Goal: Information Seeking & Learning: Check status

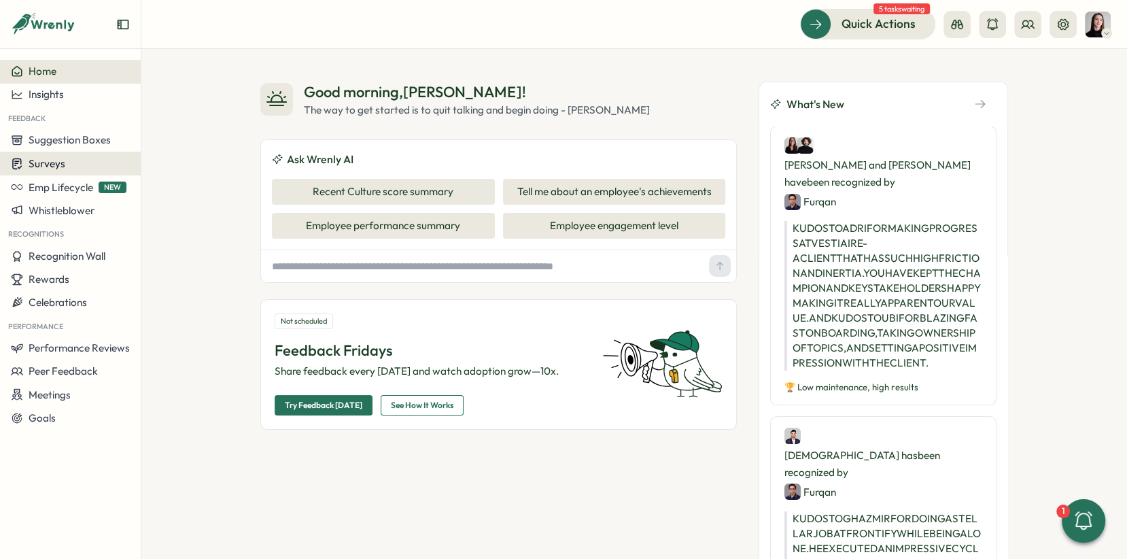
click at [35, 167] on span "Surveys" at bounding box center [47, 163] width 37 height 13
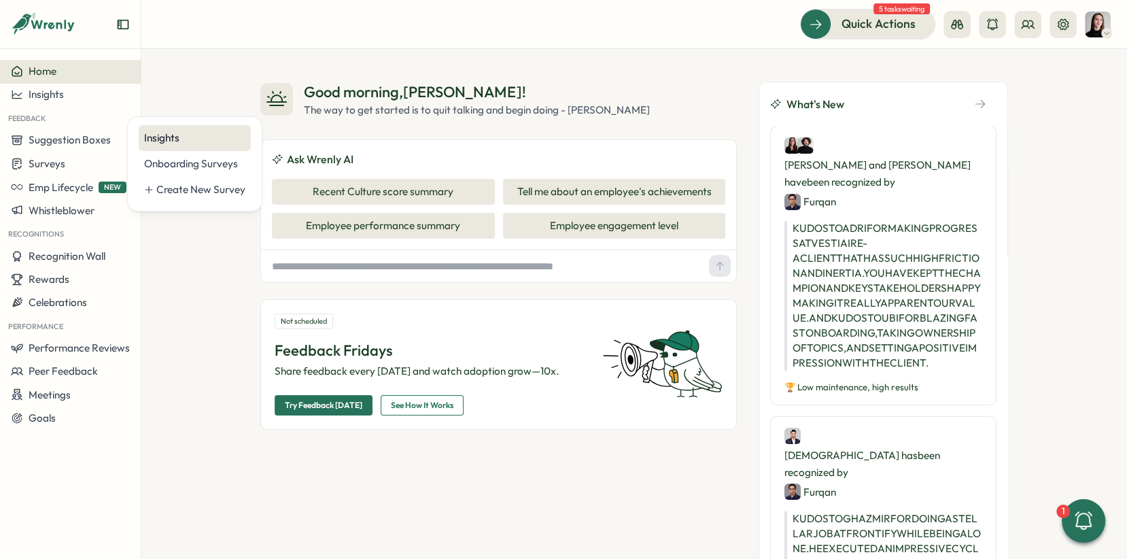
click at [163, 137] on div "Insights" at bounding box center [194, 138] width 101 height 15
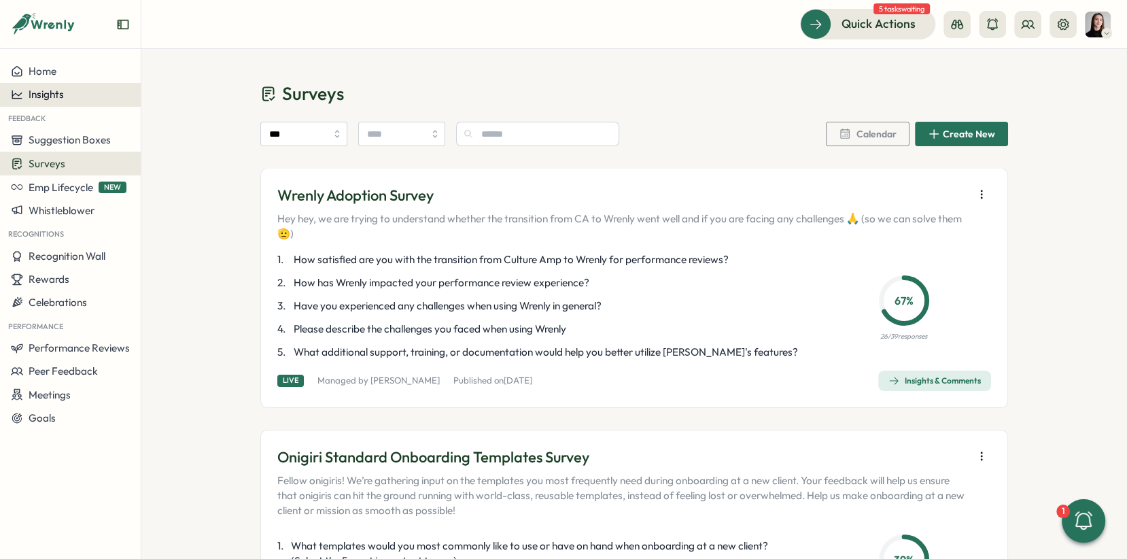
click at [85, 100] on div "Insights" at bounding box center [70, 94] width 119 height 12
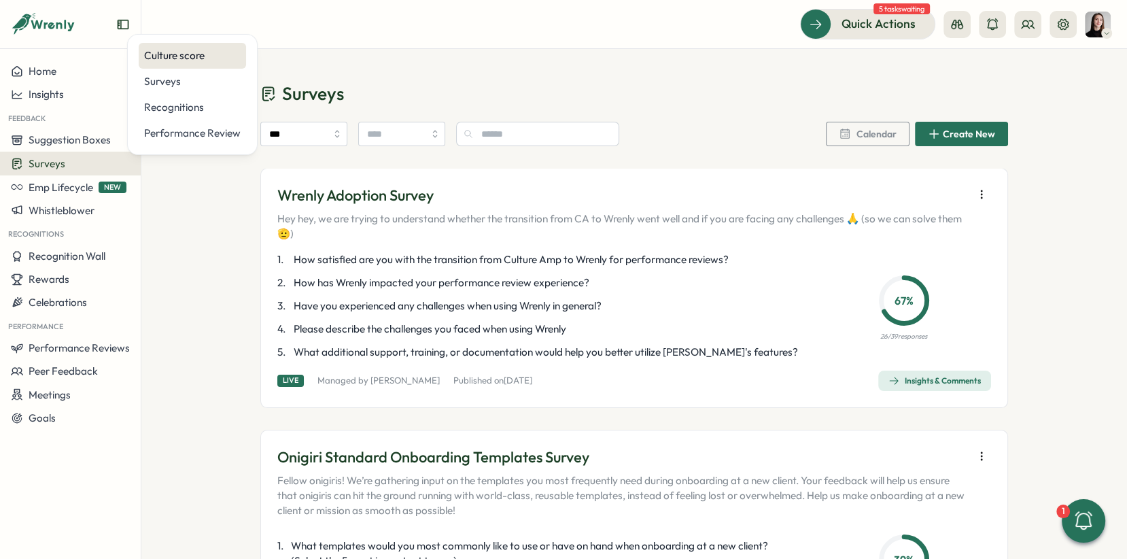
click at [185, 52] on div "Culture score" at bounding box center [192, 55] width 97 height 15
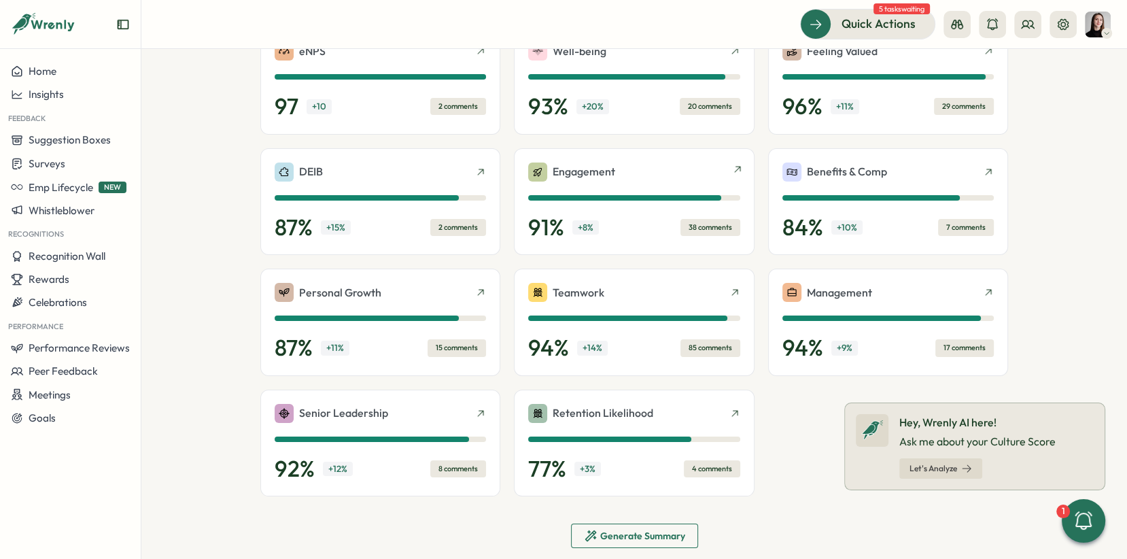
scroll to position [289, 0]
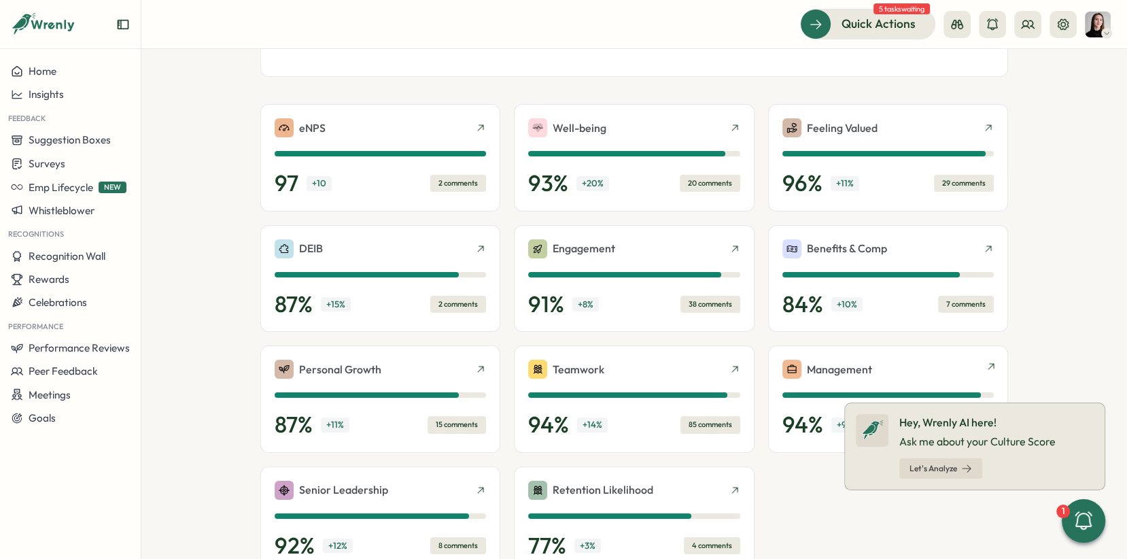
drag, startPoint x: 1104, startPoint y: 403, endPoint x: 1000, endPoint y: 394, distance: 104.4
click at [1103, 403] on icon at bounding box center [1104, 403] width 11 height 11
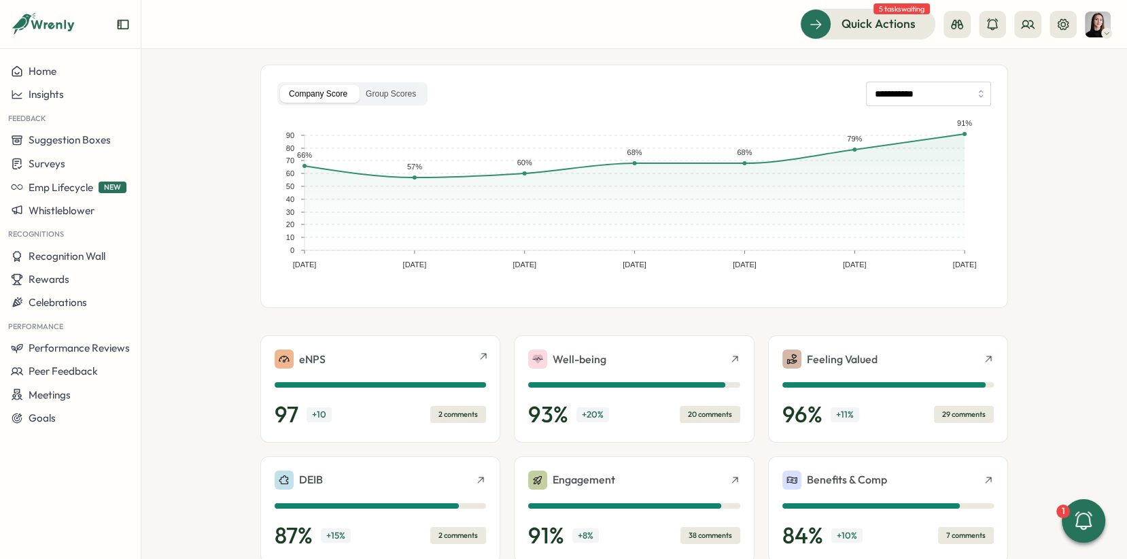
scroll to position [0, 0]
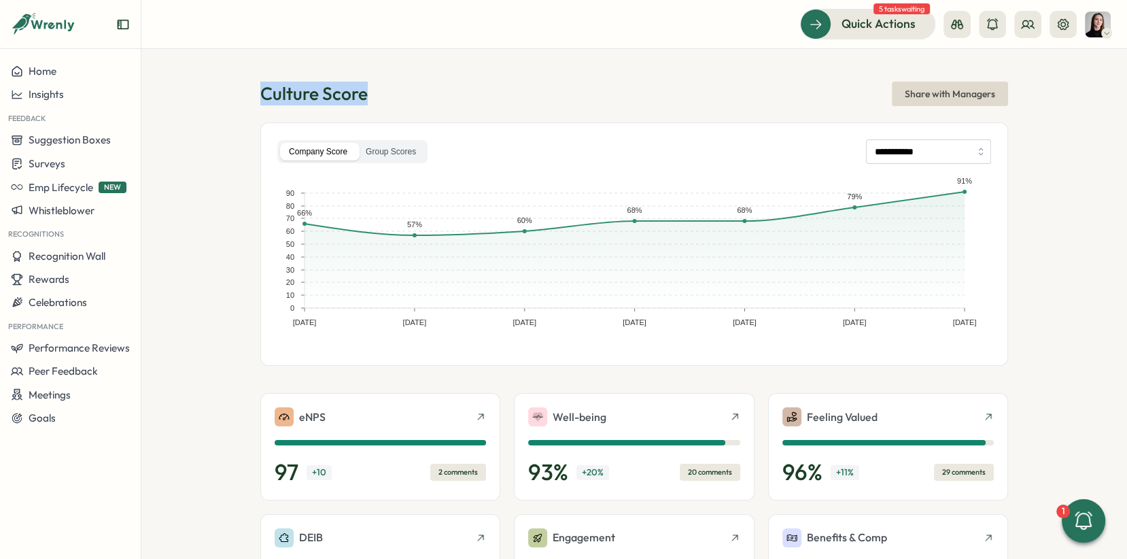
drag, startPoint x: 383, startPoint y: 90, endPoint x: 264, endPoint y: 90, distance: 119.6
click at [264, 90] on div "Culture Score Share with Managers" at bounding box center [634, 94] width 748 height 24
copy h1 "Culture Score"
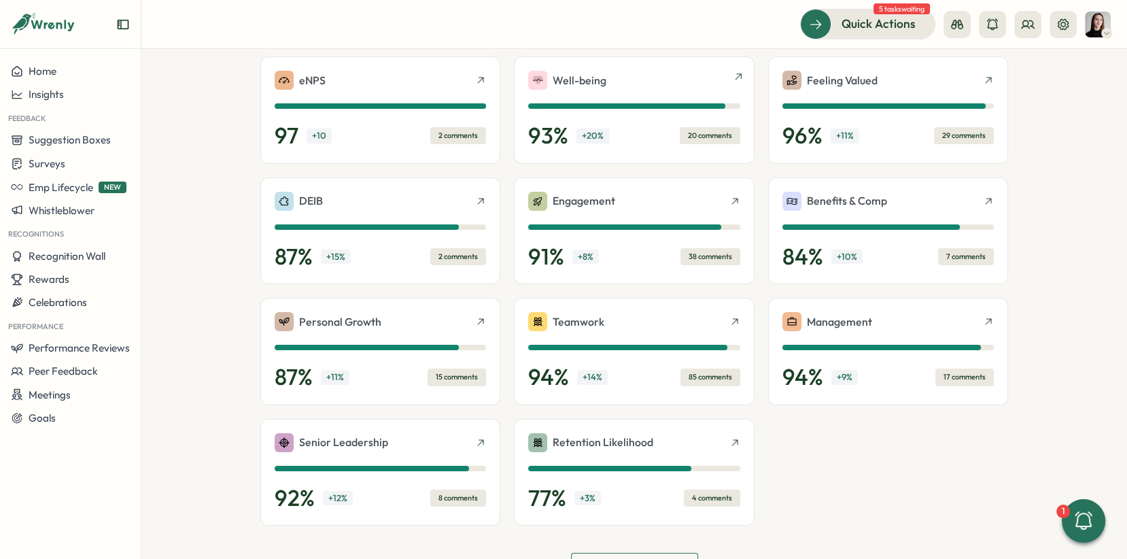
scroll to position [379, 0]
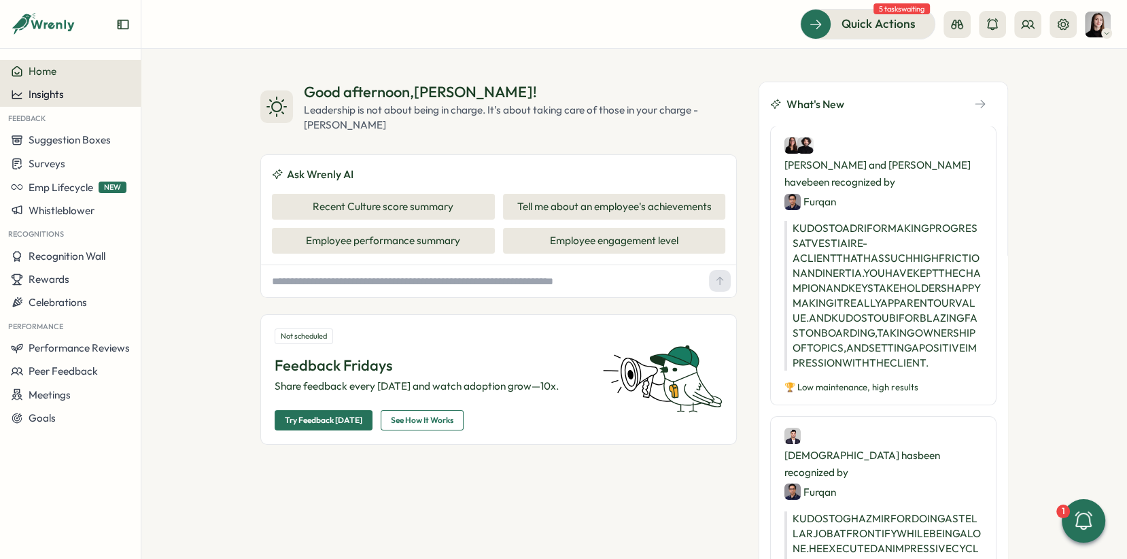
click at [65, 103] on button "Insights" at bounding box center [70, 94] width 141 height 23
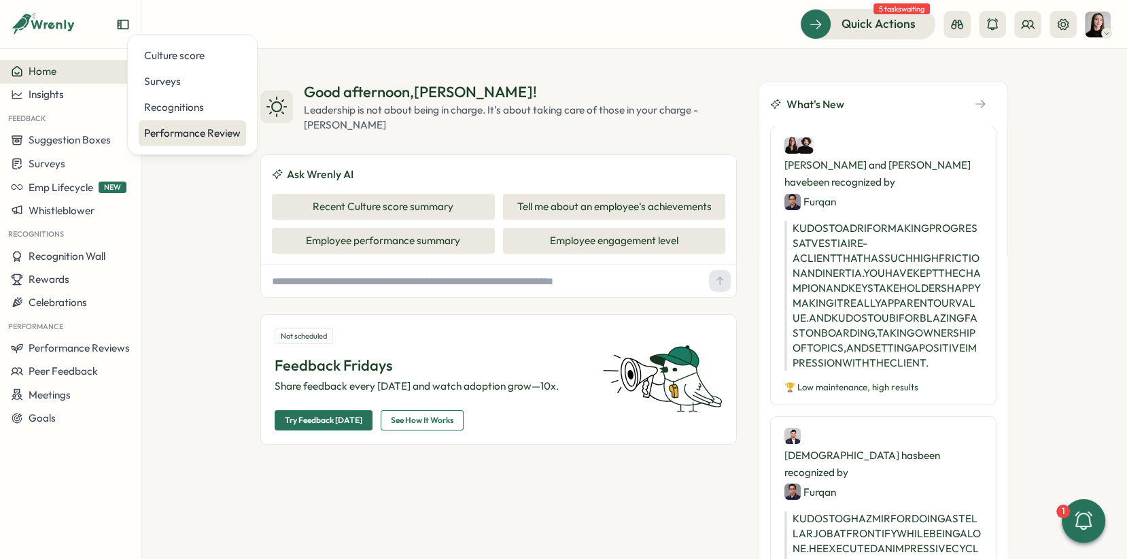
click at [192, 141] on div "Performance Review" at bounding box center [192, 133] width 107 height 26
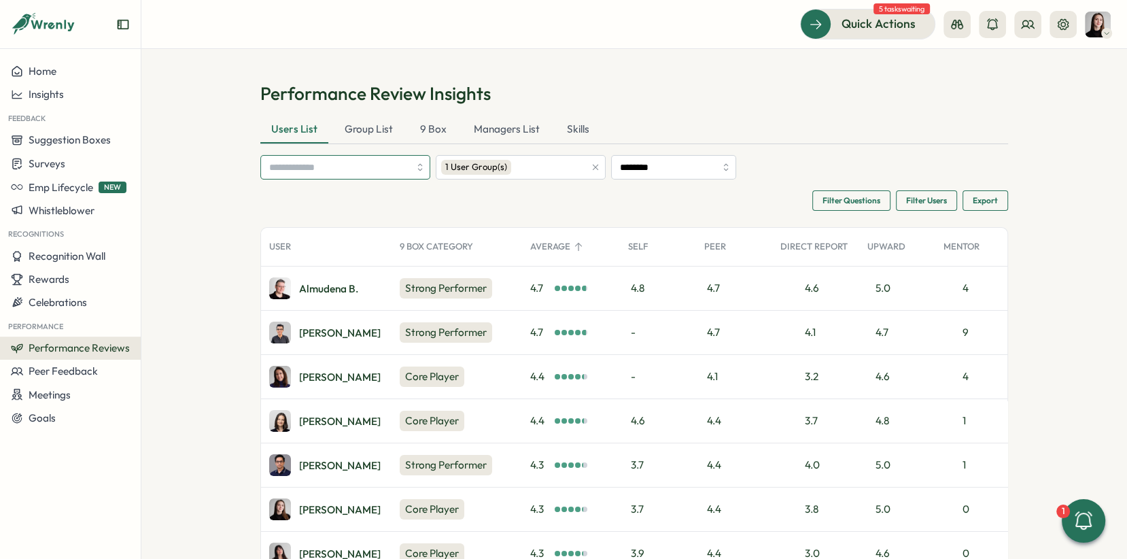
click at [317, 165] on input "search" at bounding box center [339, 167] width 140 height 23
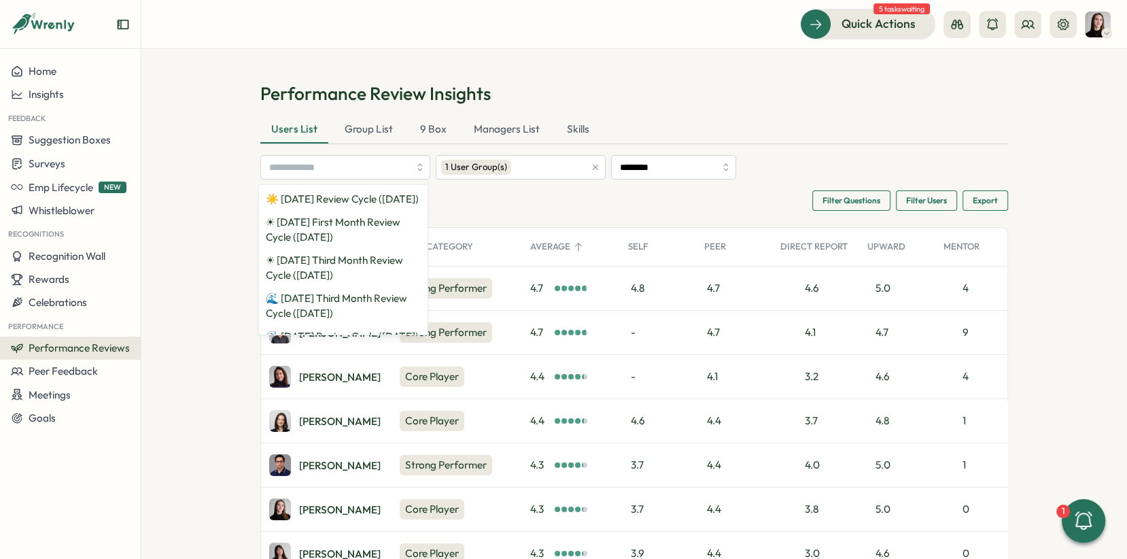
click at [205, 184] on section "Performance Review Insights Users List Group List 9 Box Managers List Skills ☀️…" at bounding box center [634, 304] width 986 height 510
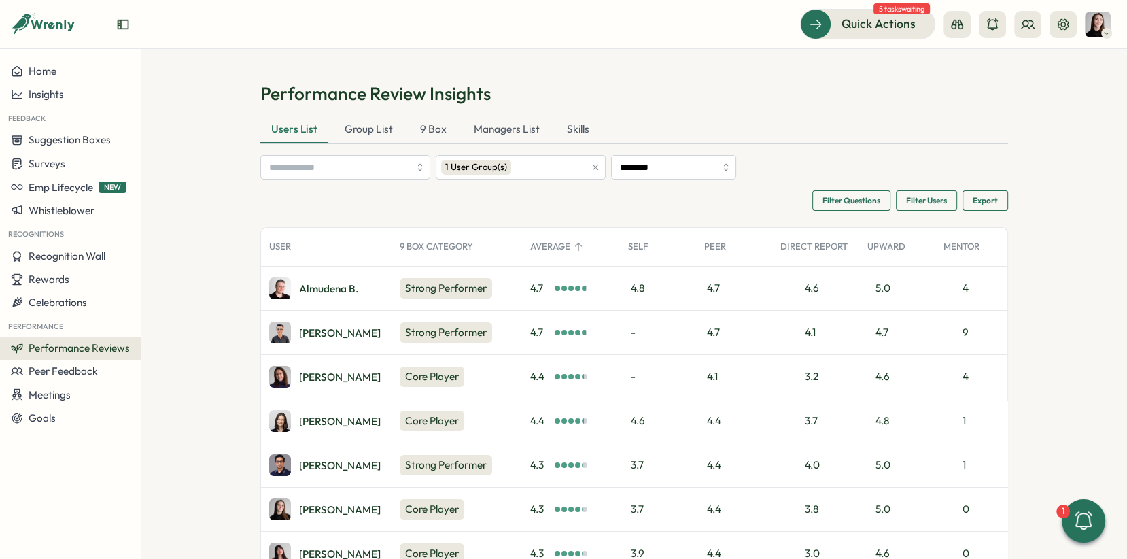
click at [83, 344] on span "Performance Reviews" at bounding box center [79, 347] width 101 height 13
click at [216, 226] on section "Performance Review Insights Users List Group List 9 Box Managers List Skills 1 …" at bounding box center [634, 304] width 986 height 510
click at [591, 167] on icon "button" at bounding box center [596, 167] width 10 height 10
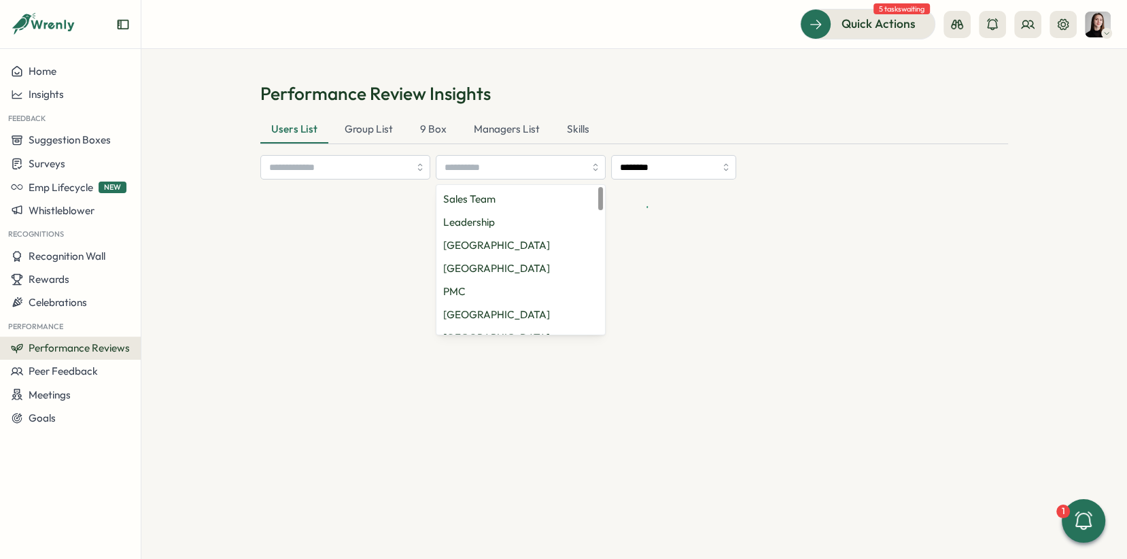
click at [341, 190] on div at bounding box center [634, 206] width 748 height 33
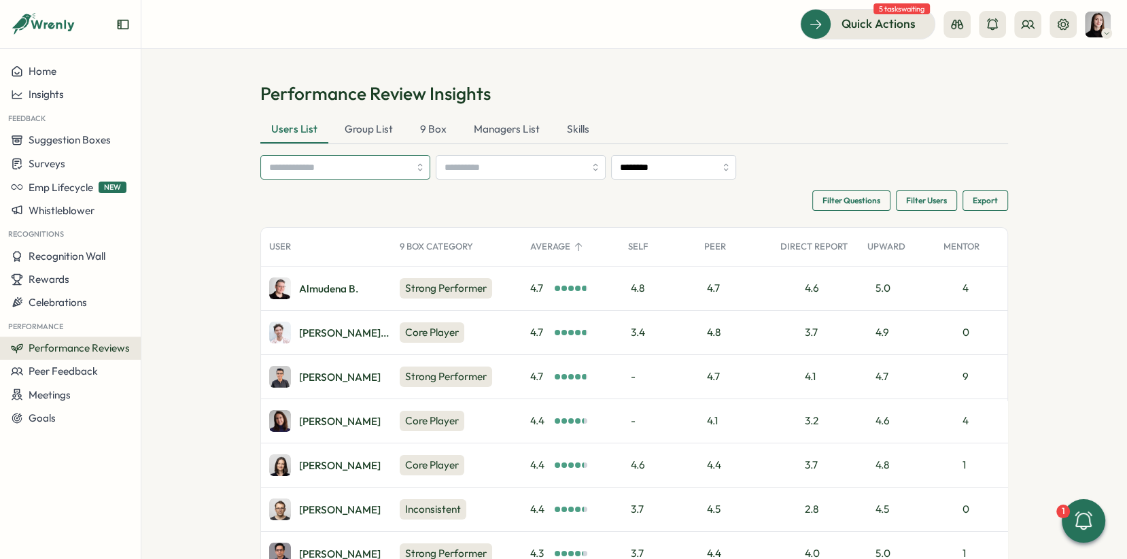
click at [314, 173] on input "search" at bounding box center [339, 167] width 140 height 23
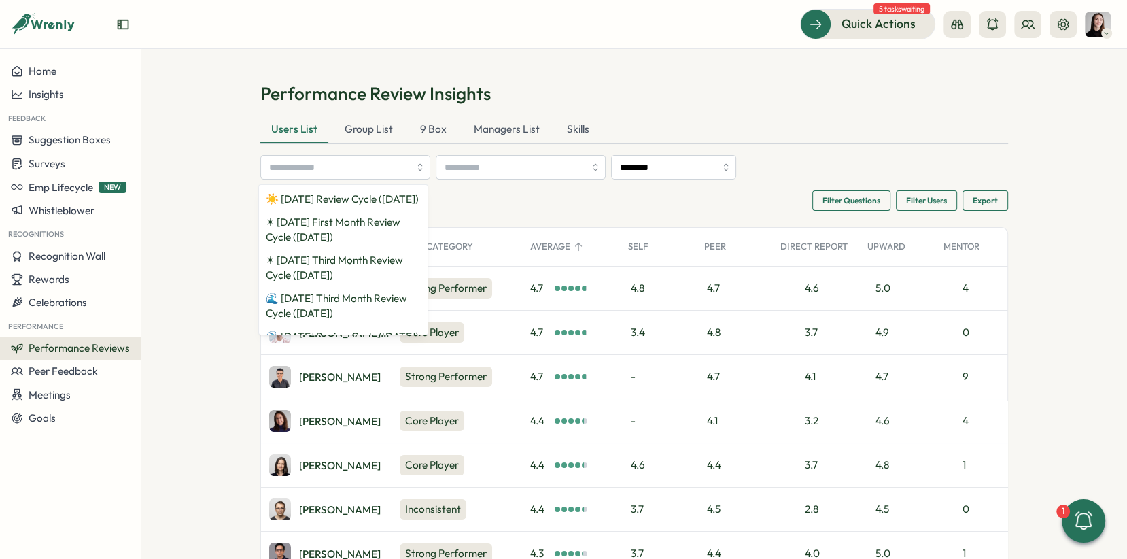
click at [192, 184] on section "Performance Review Insights Users List Group List 9 Box Managers List Skills ☀️…" at bounding box center [634, 304] width 986 height 510
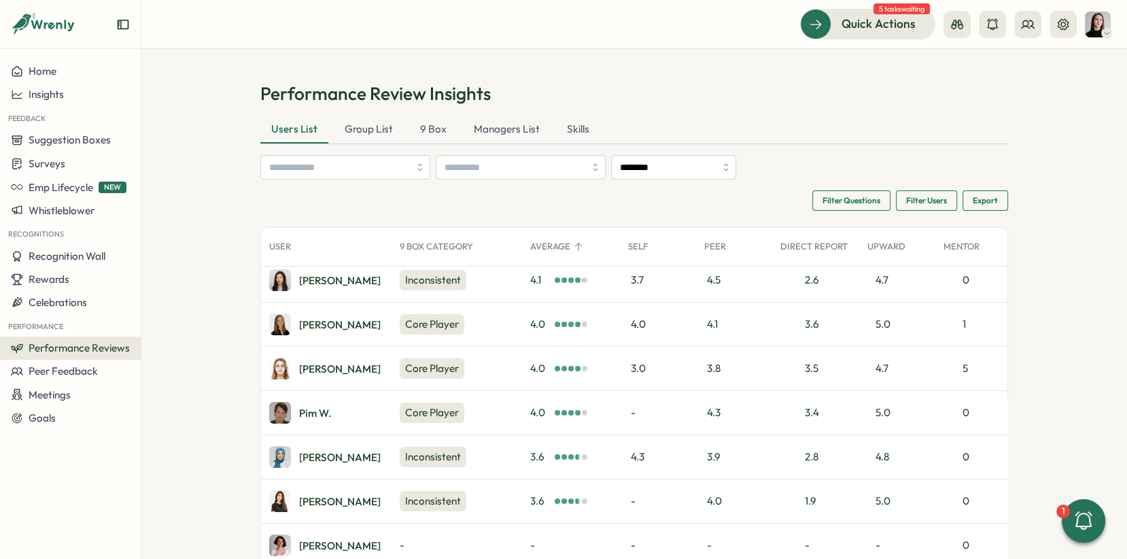
scroll to position [39, 0]
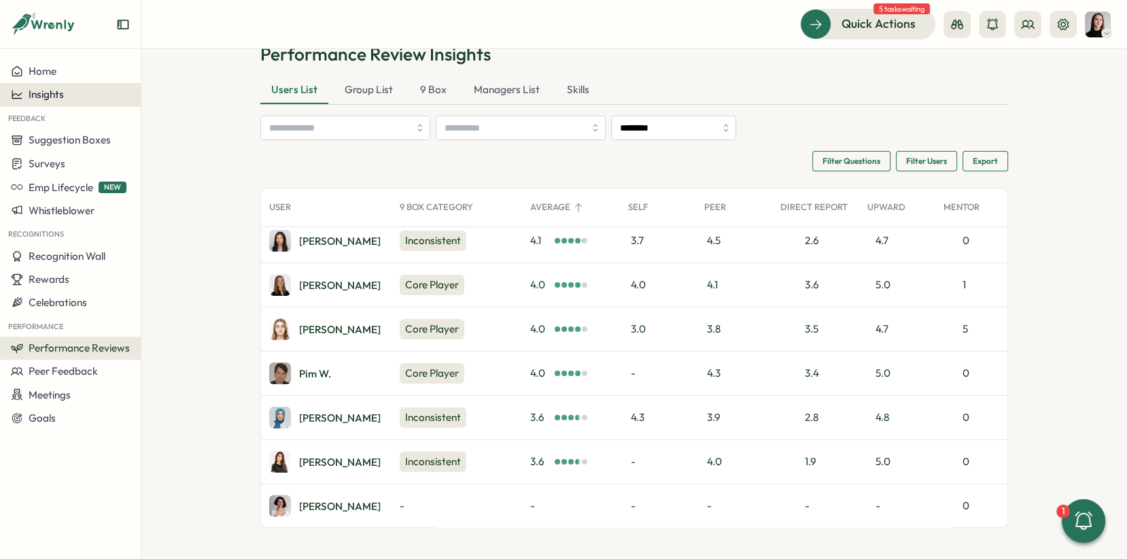
click at [61, 88] on span "Insights" at bounding box center [46, 94] width 35 height 13
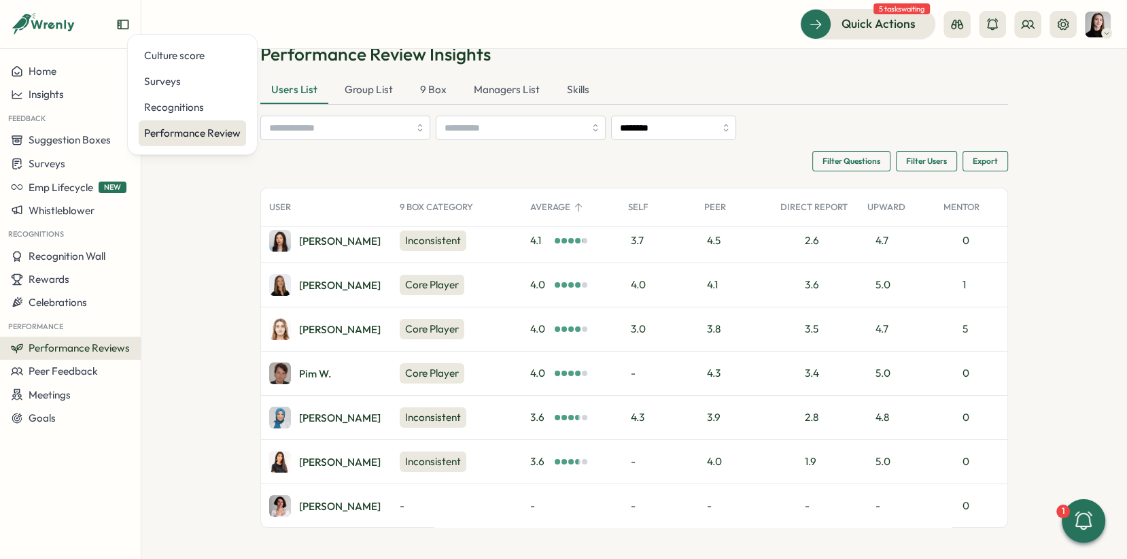
click at [165, 132] on div "Performance Review" at bounding box center [192, 133] width 97 height 15
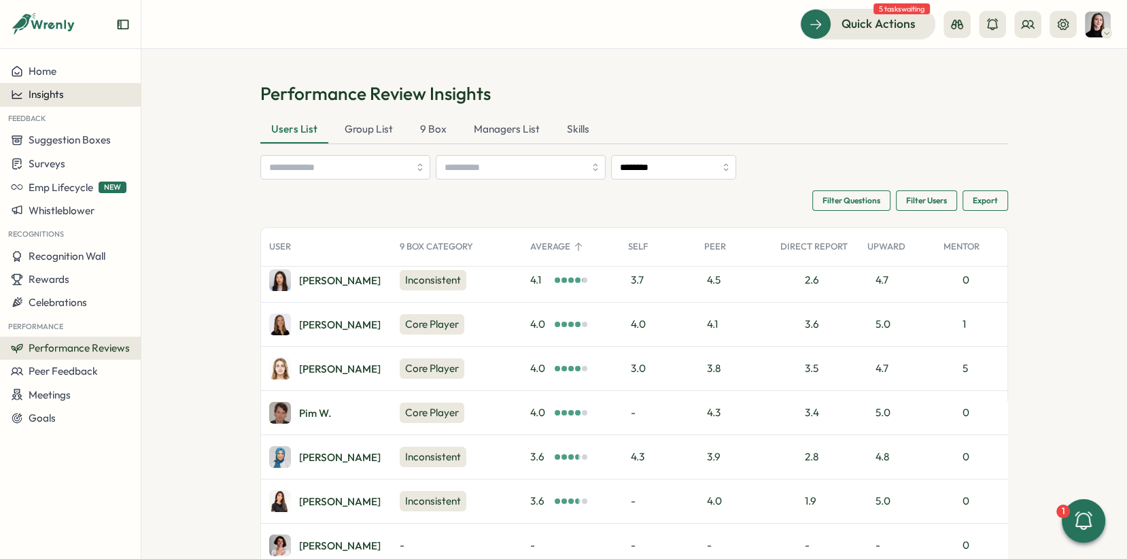
click at [88, 98] on div "Insights" at bounding box center [70, 94] width 119 height 12
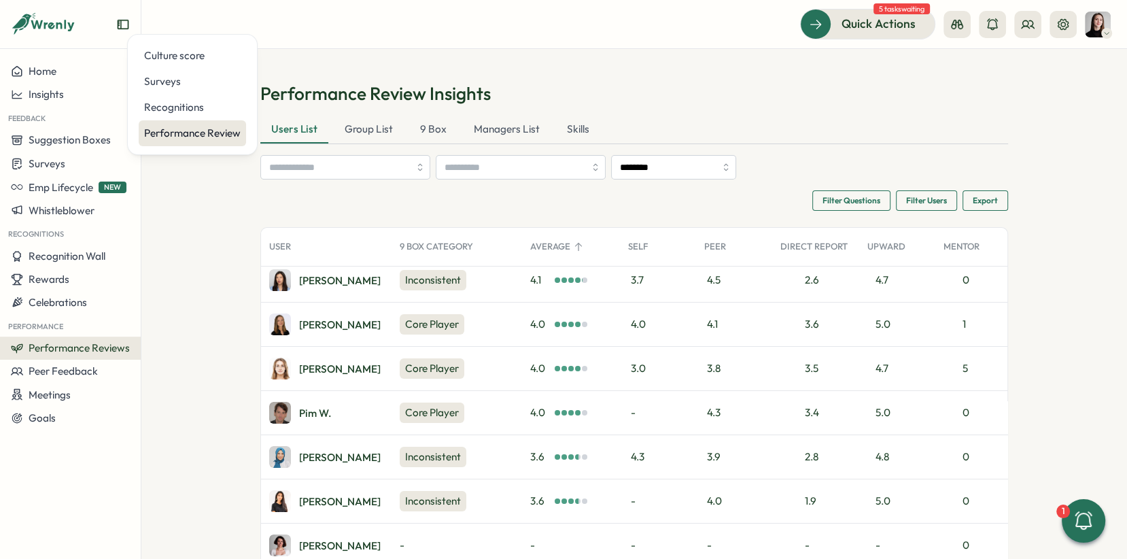
click at [152, 131] on div "Performance Review" at bounding box center [192, 133] width 97 height 15
click at [473, 123] on div "Managers List" at bounding box center [507, 129] width 88 height 27
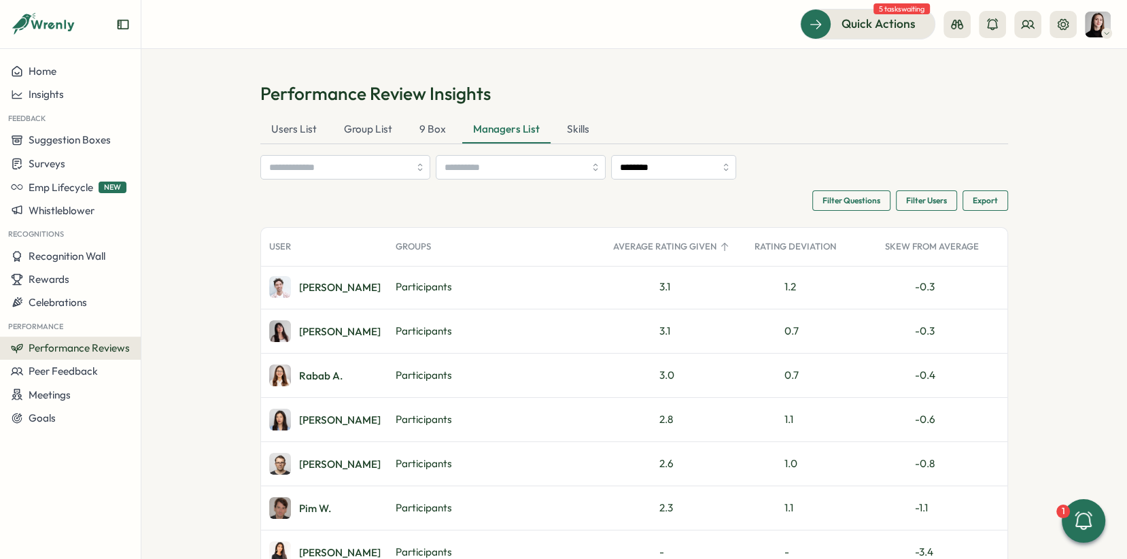
scroll to position [39, 0]
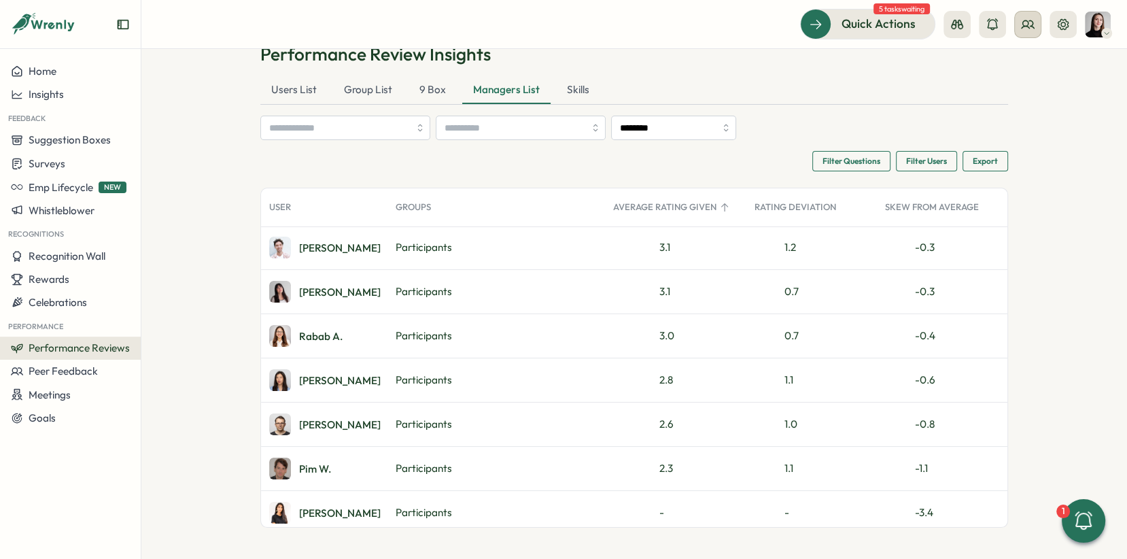
click at [1027, 23] on icon at bounding box center [1028, 25] width 14 height 14
click at [1034, 61] on div "Org Members" at bounding box center [1029, 67] width 86 height 15
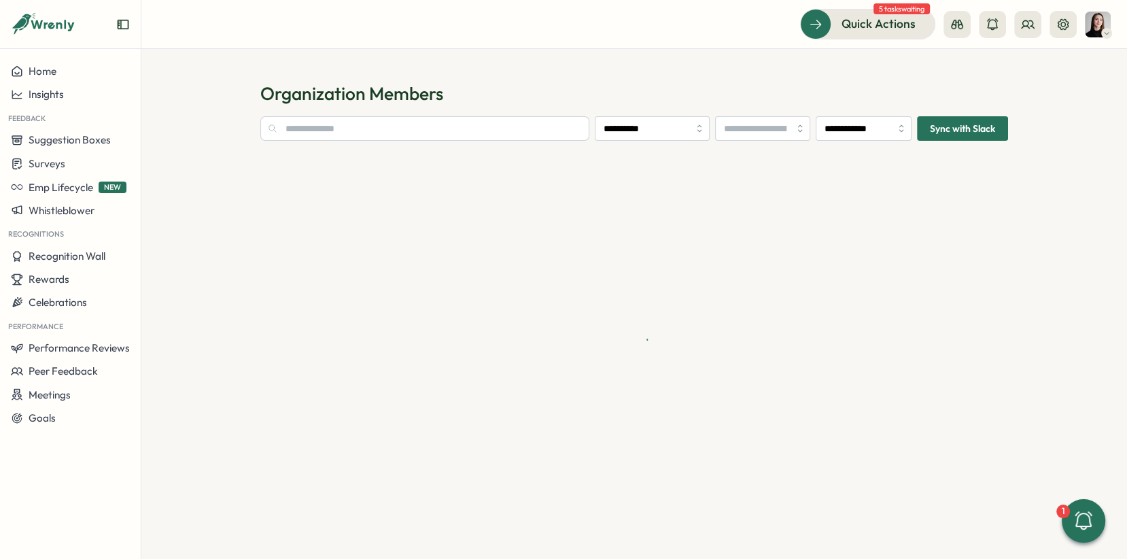
type input "**********"
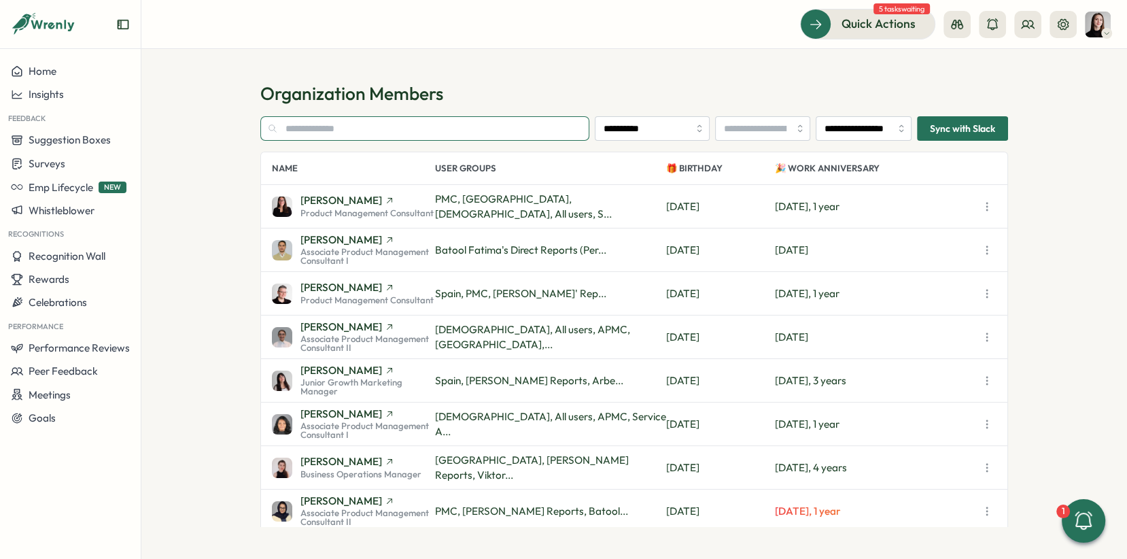
click at [428, 118] on input "text" at bounding box center [424, 128] width 329 height 24
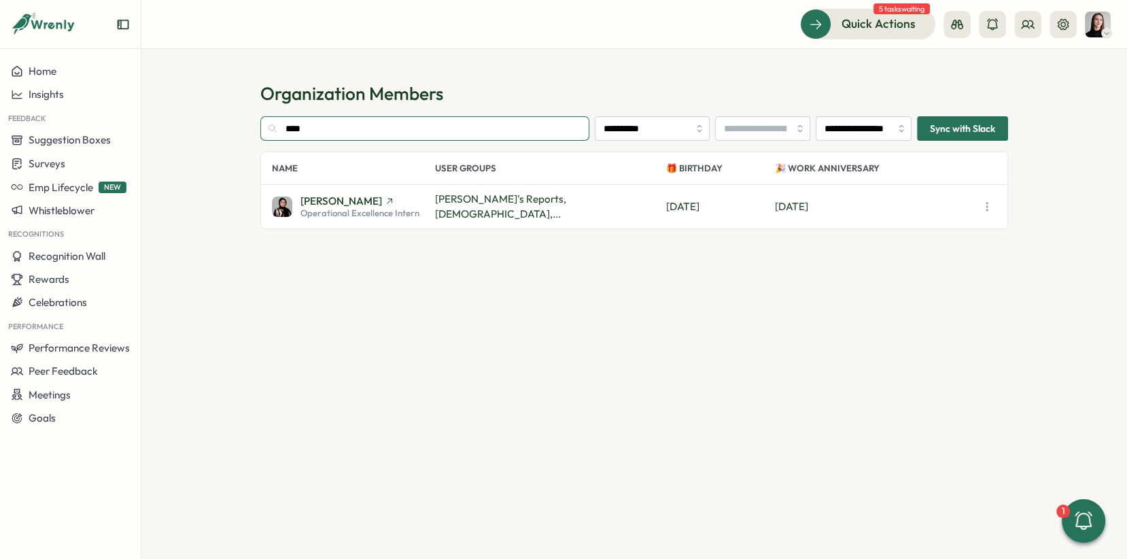
type input "****"
click at [379, 209] on span "Operational Excellence Intern" at bounding box center [359, 213] width 119 height 9
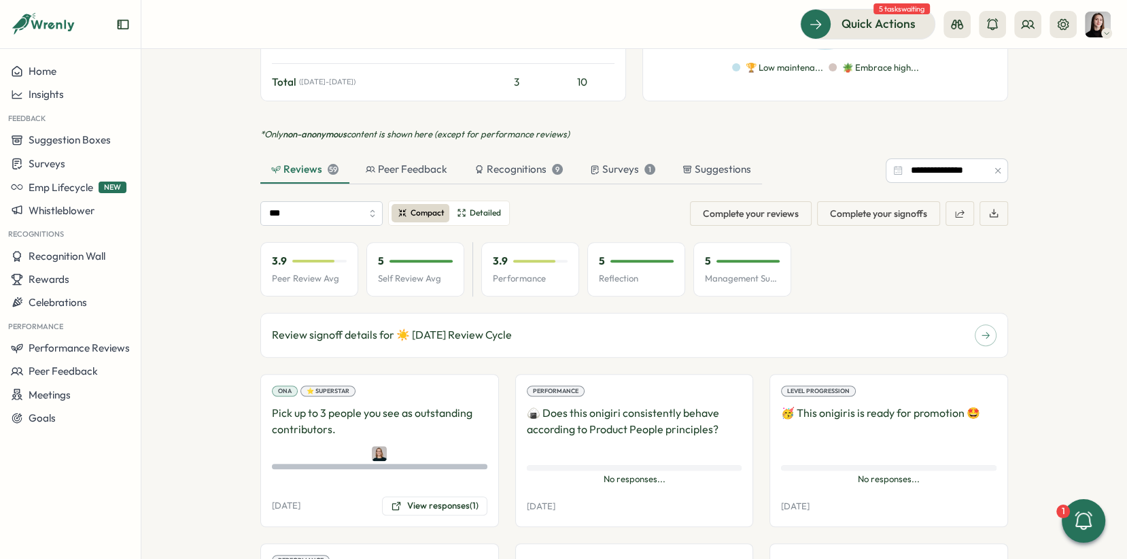
scroll to position [830, 0]
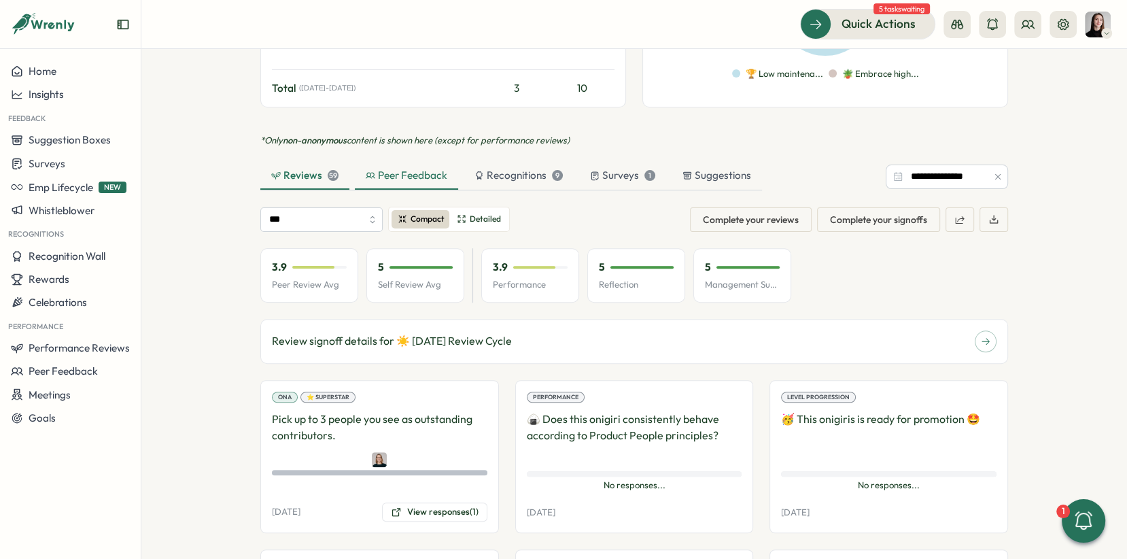
click at [402, 168] on div "Peer Feedback" at bounding box center [407, 175] width 82 height 15
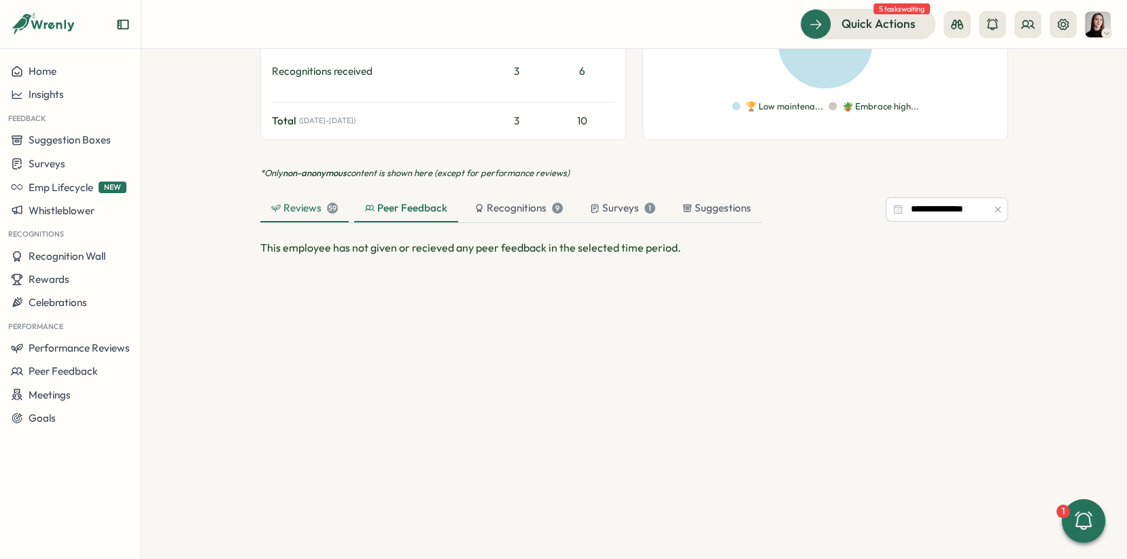
click at [322, 195] on div "Reviews 59" at bounding box center [304, 208] width 88 height 27
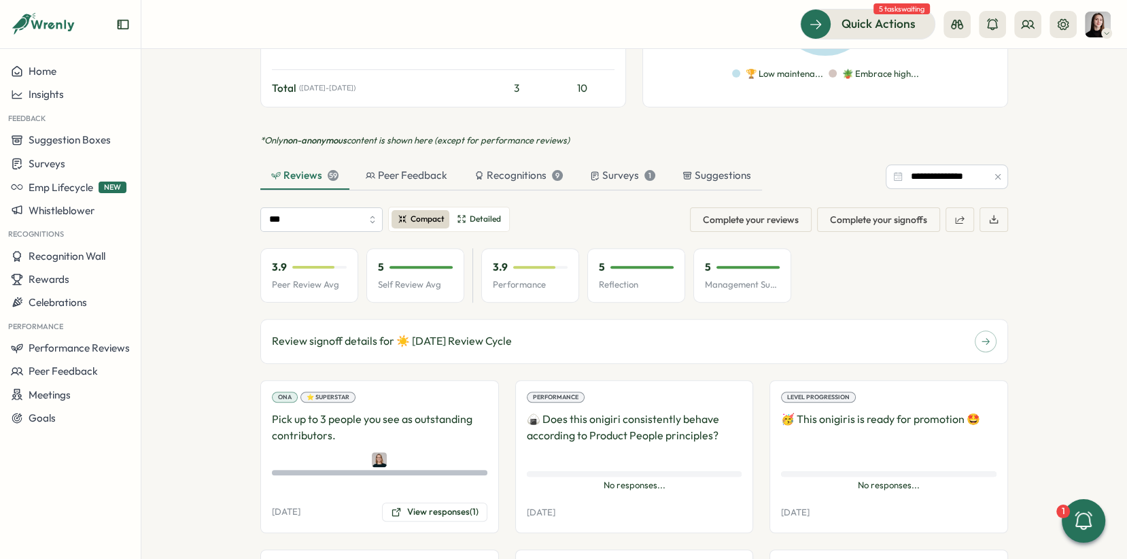
scroll to position [853, 0]
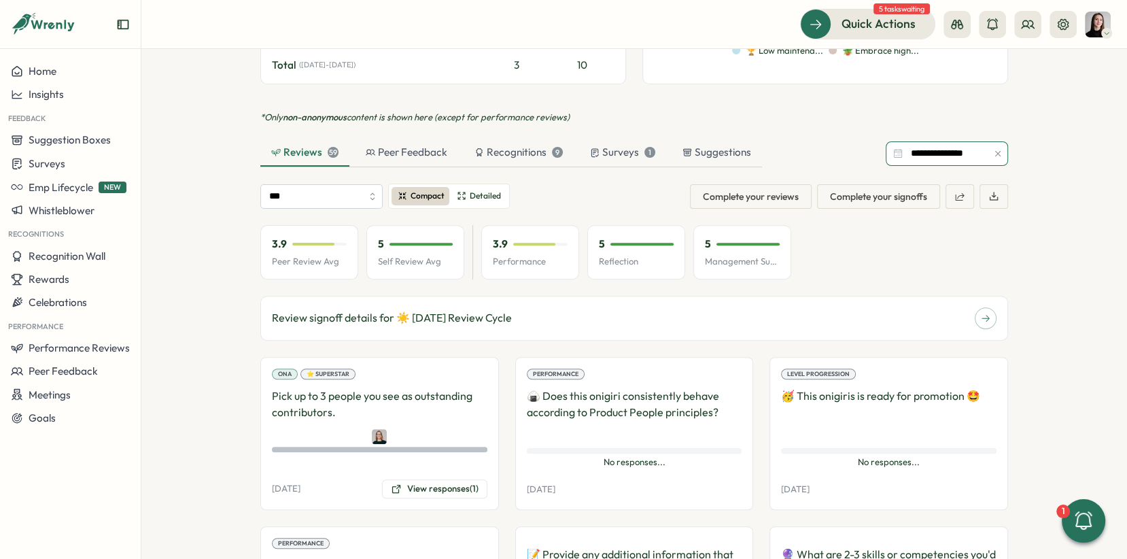
click at [974, 141] on input "**********" at bounding box center [947, 153] width 122 height 24
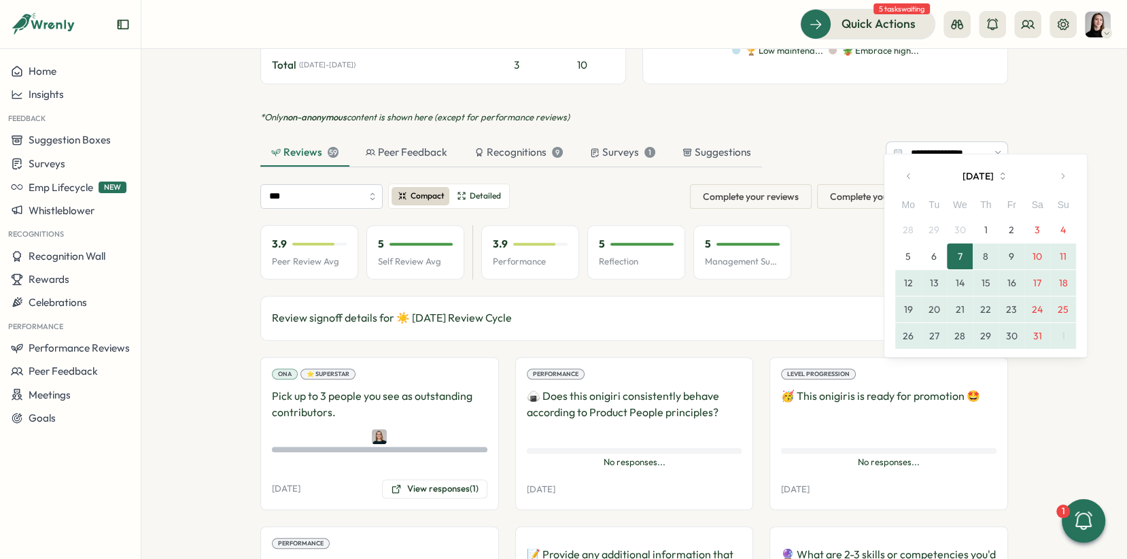
click at [994, 149] on icon "button" at bounding box center [998, 154] width 10 height 10
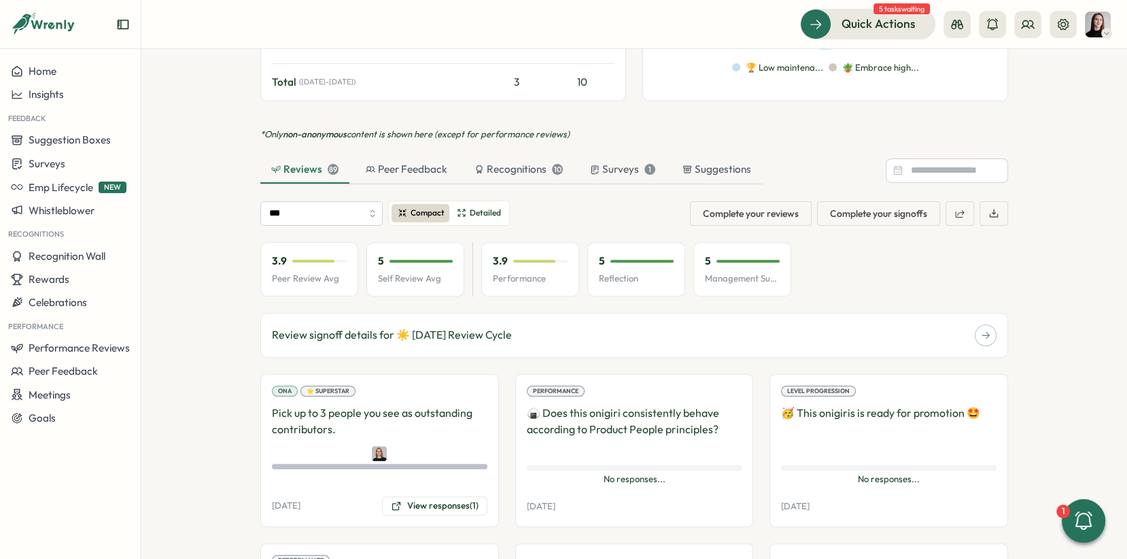
scroll to position [835, 0]
click at [957, 160] on input at bounding box center [947, 172] width 122 height 24
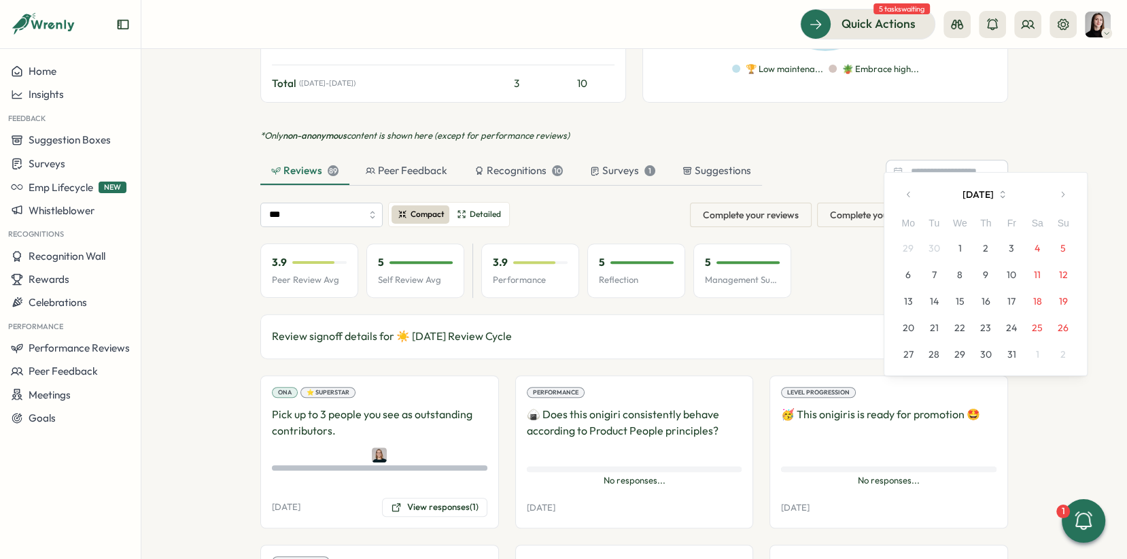
click at [912, 194] on icon "button" at bounding box center [909, 195] width 10 height 10
click at [1008, 244] on button "1" at bounding box center [1012, 248] width 26 height 26
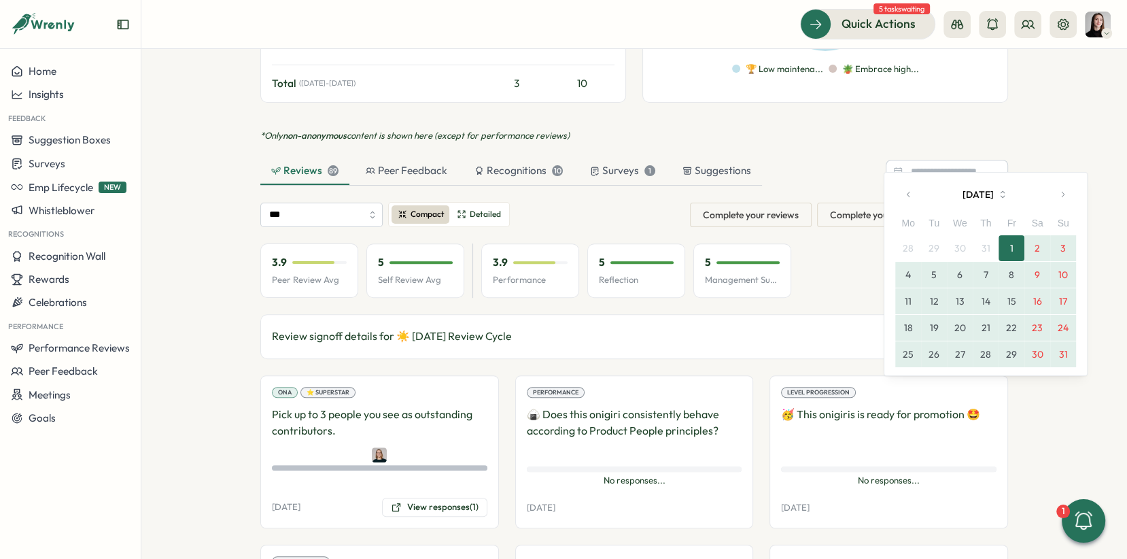
click at [1065, 351] on button "31" at bounding box center [1063, 354] width 26 height 26
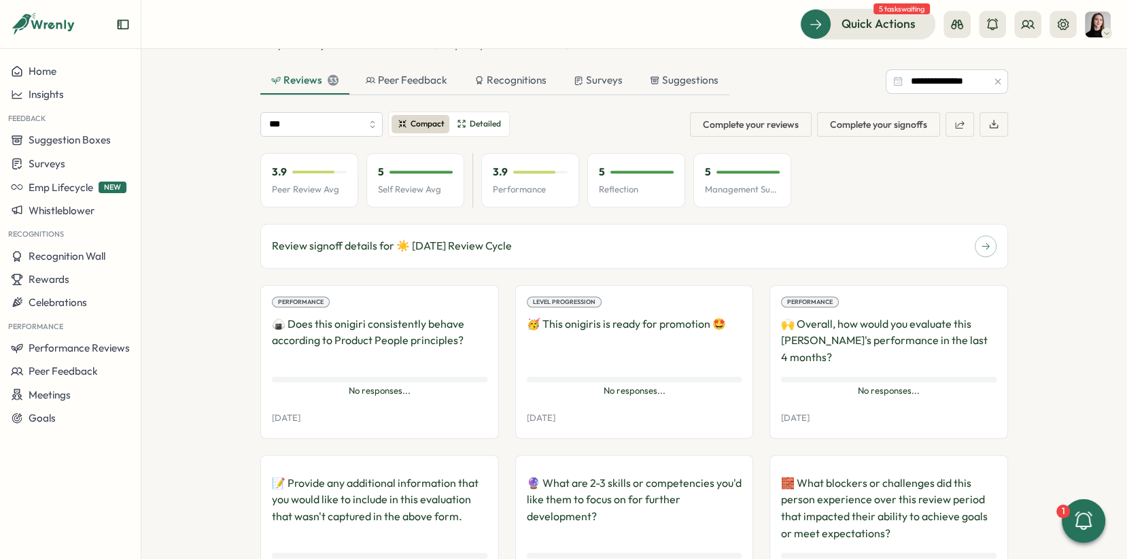
scroll to position [920, 0]
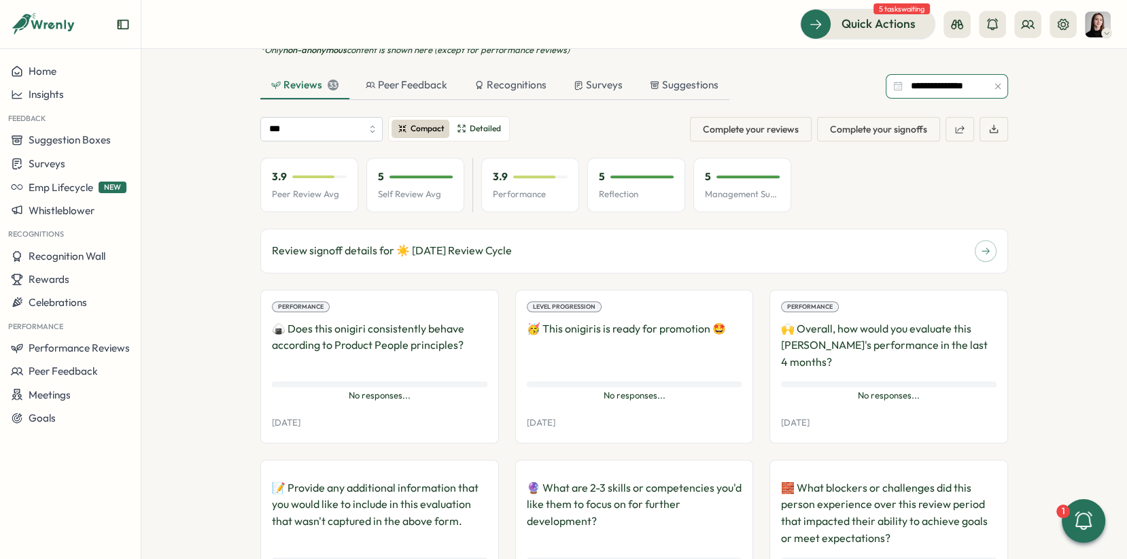
click at [946, 74] on input "**********" at bounding box center [947, 86] width 122 height 24
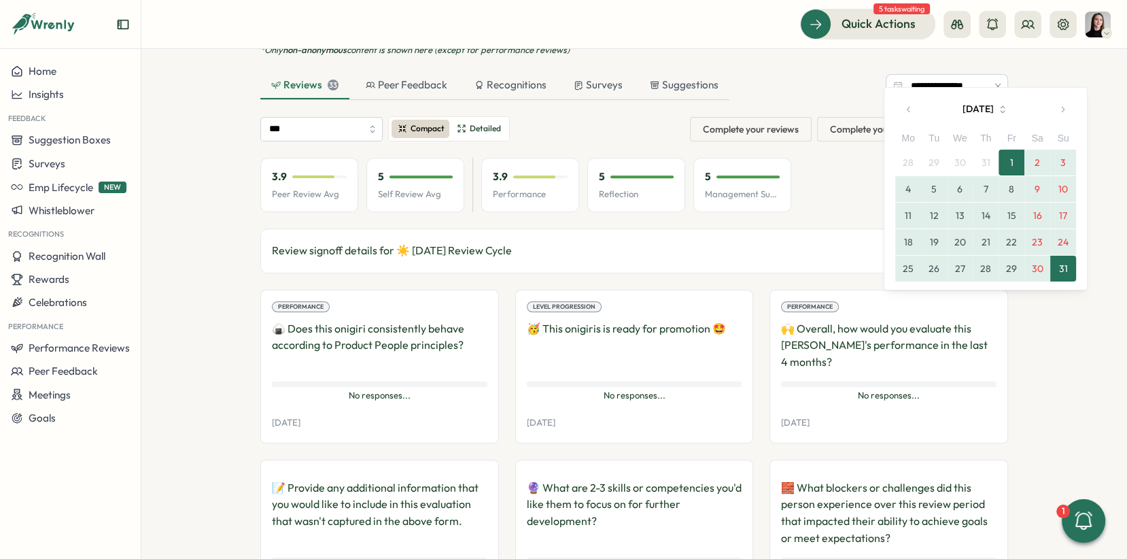
click at [907, 109] on icon "button" at bounding box center [908, 108] width 3 height 5
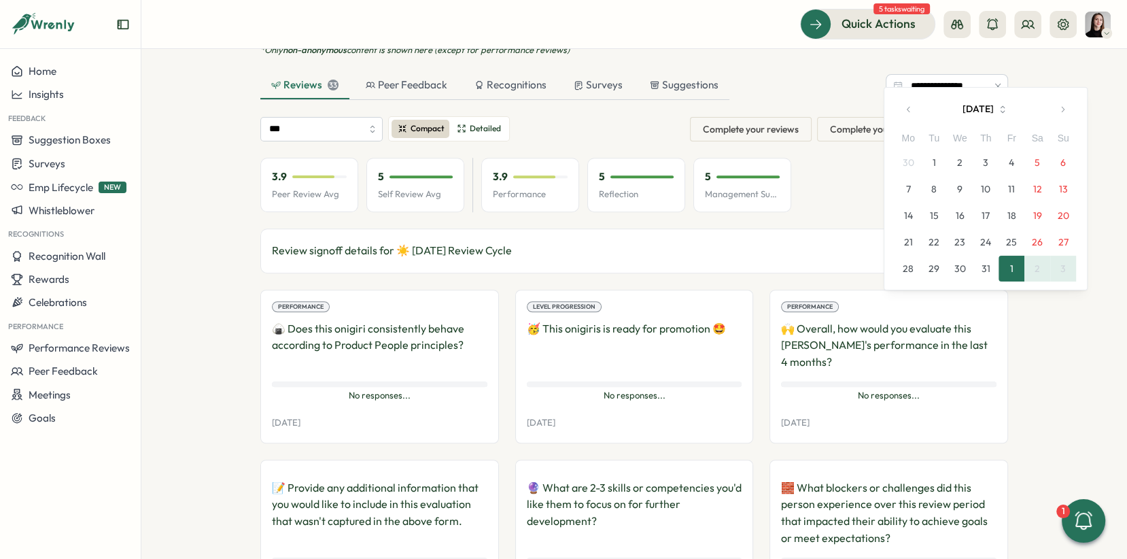
click at [907, 109] on icon "button" at bounding box center [908, 108] width 3 height 5
click at [1061, 156] on button "1" at bounding box center [1063, 163] width 26 height 26
click at [1065, 113] on icon "button" at bounding box center [1063, 110] width 10 height 10
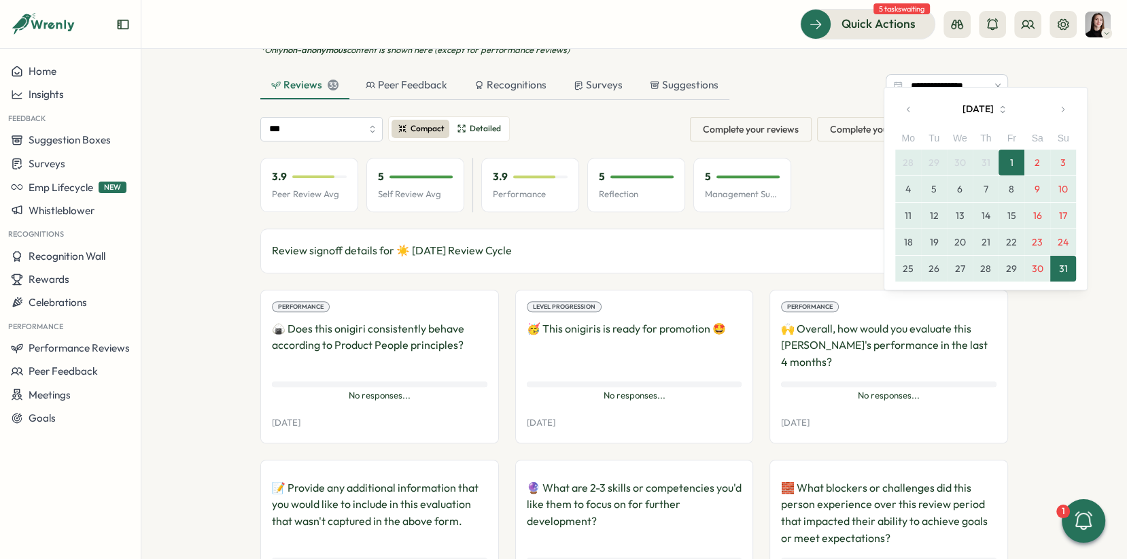
click at [1071, 273] on button "31" at bounding box center [1063, 269] width 26 height 26
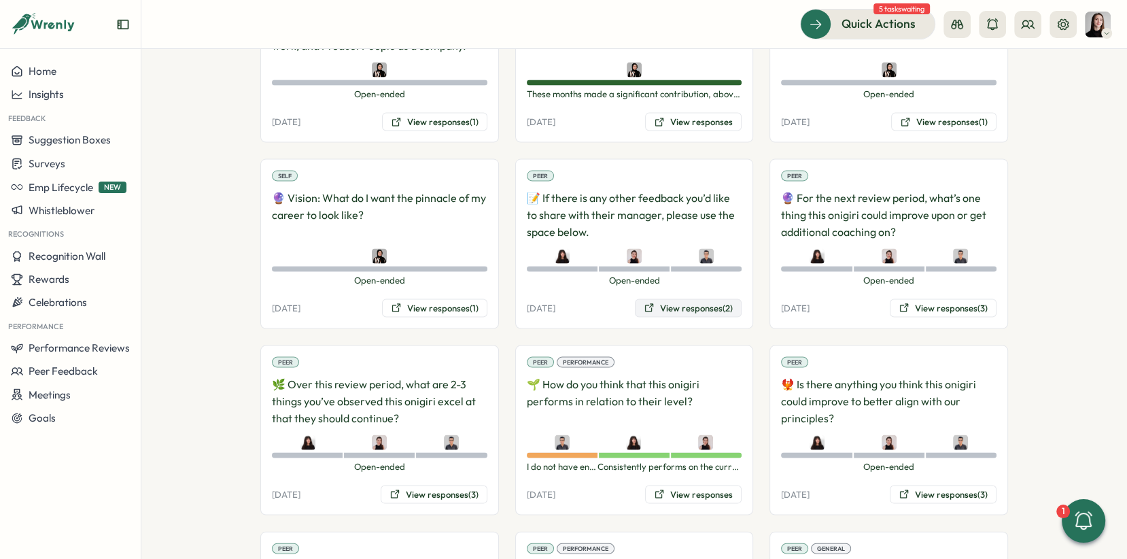
scroll to position [2675, 0]
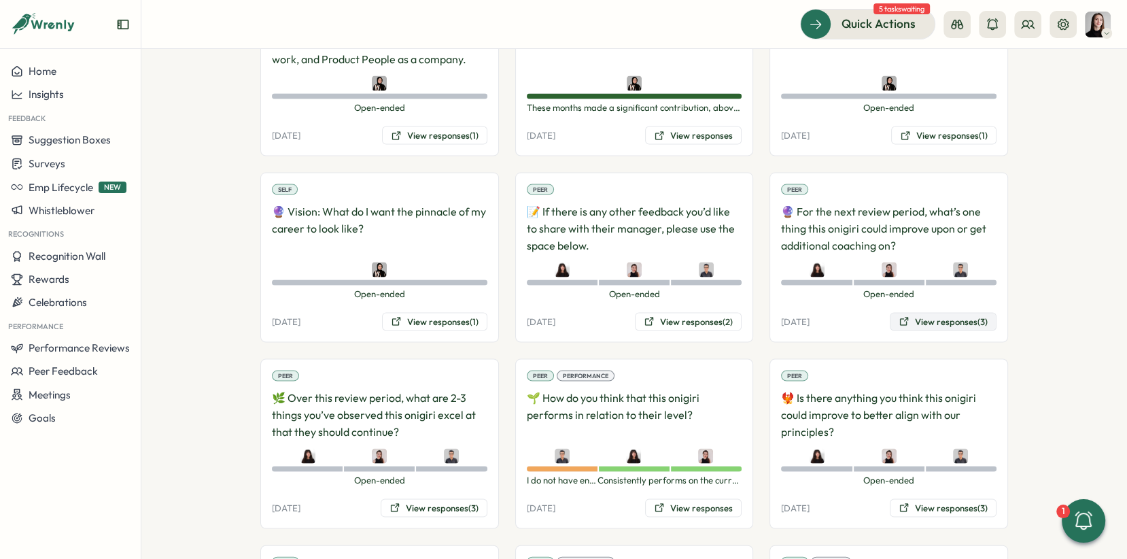
click at [926, 313] on button "View responses (3)" at bounding box center [943, 322] width 107 height 19
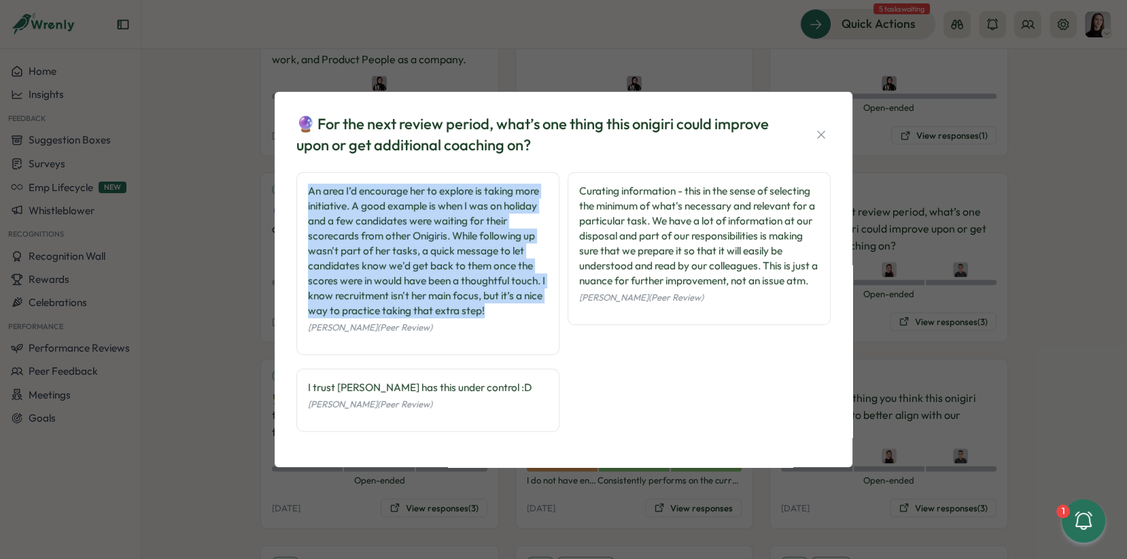
drag, startPoint x: 309, startPoint y: 190, endPoint x: 478, endPoint y: 313, distance: 209.3
click at [489, 313] on div "An area I’d encourage her to explore is taking more initiative. A good example …" at bounding box center [428, 251] width 240 height 135
copy div "An area I’d encourage her to explore is taking more initiative. A good example …"
